Goal: Transaction & Acquisition: Obtain resource

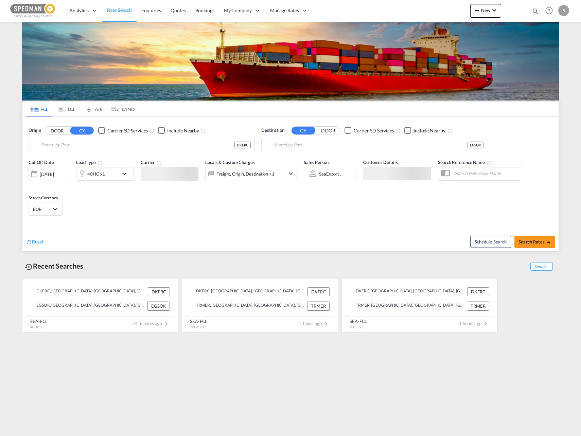
type input "[GEOGRAPHIC_DATA], DKFRC"
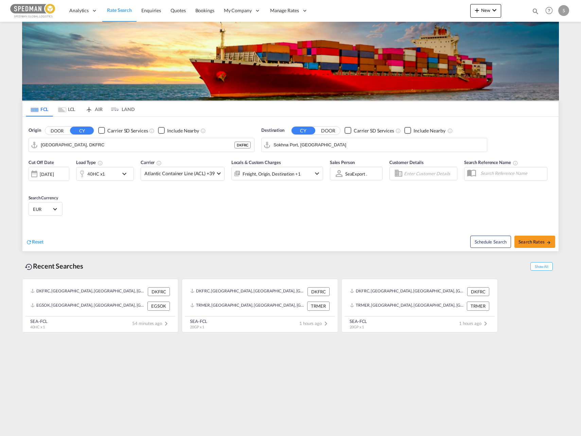
click at [349, 146] on input "Sokhna Port, [GEOGRAPHIC_DATA]" at bounding box center [378, 145] width 210 height 10
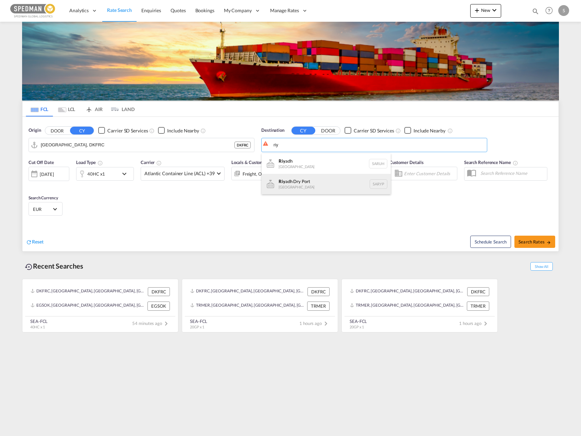
click at [306, 179] on div "Riy adh Dry [GEOGRAPHIC_DATA] SARYP" at bounding box center [325, 184] width 129 height 20
type input "Riyadh Dry Port, [GEOGRAPHIC_DATA]"
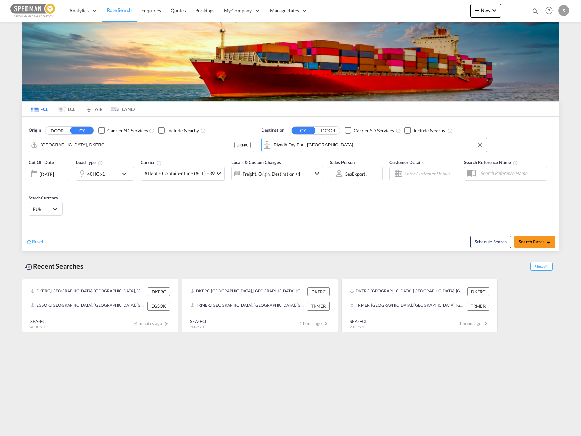
click at [26, 208] on div "Search Currency EUR د.إ AED [GEOGRAPHIC_DATA] Dirham Af AFN Afghan afghani Lek …" at bounding box center [45, 205] width 41 height 29
click at [36, 208] on span "EUR" at bounding box center [42, 209] width 19 height 6
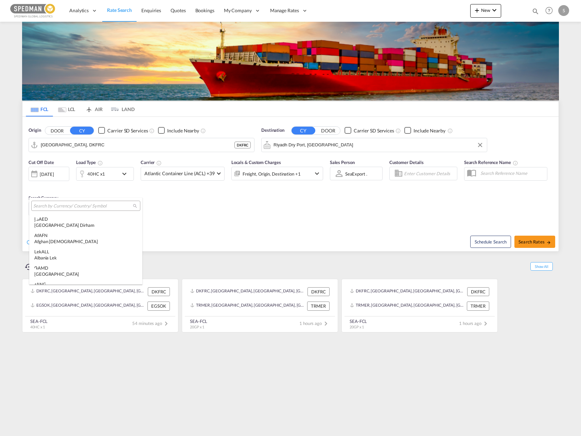
scroll to position [682, 0]
click at [36, 208] on input "search" at bounding box center [82, 206] width 99 height 6
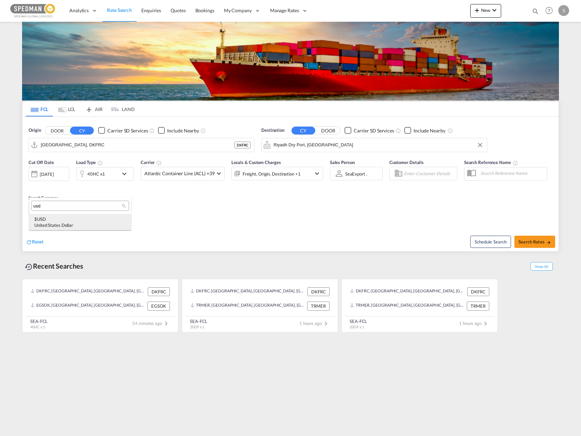
type input "usd"
click at [45, 221] on div "$ USD United States Dollar" at bounding box center [80, 222] width 92 height 12
click at [538, 242] on span "Search Rates" at bounding box center [534, 241] width 33 height 5
type input "DKFRC to SARYP / [DATE]"
